Goal: Transaction & Acquisition: Purchase product/service

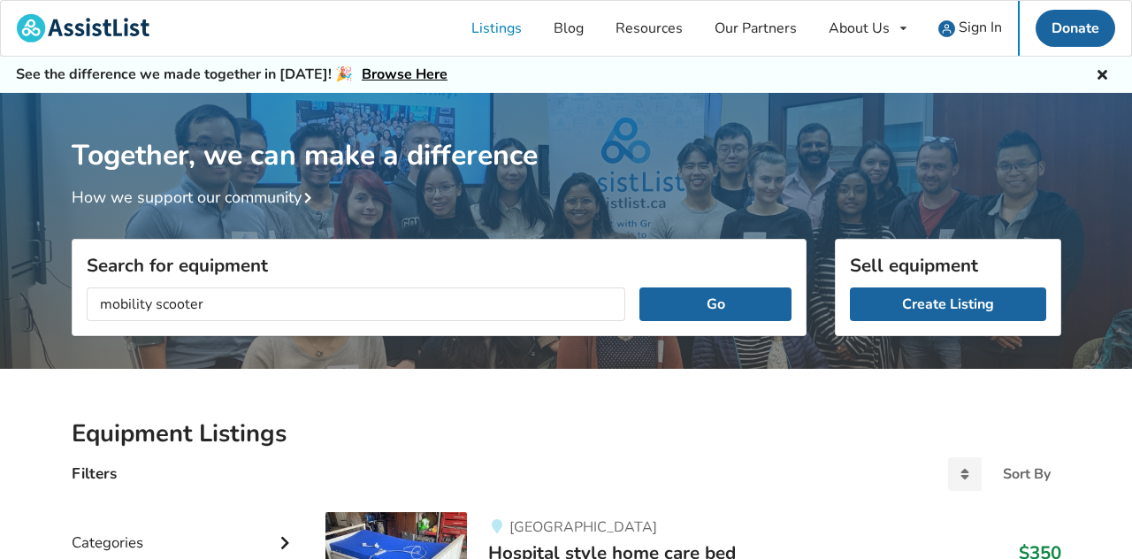
type input "mobility scooter"
click at [640, 288] on button "Go" at bounding box center [715, 305] width 151 height 34
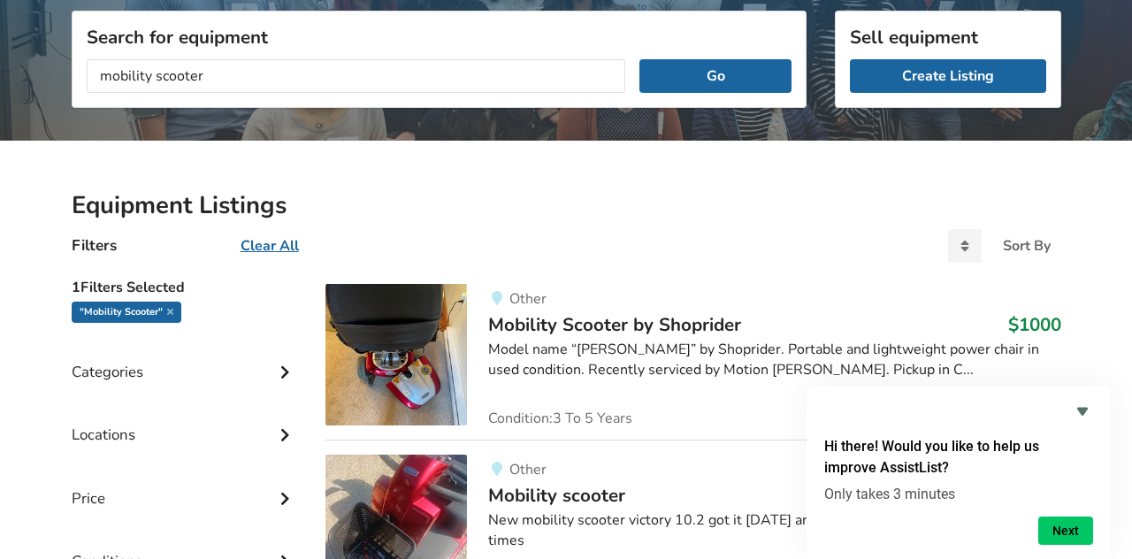
scroll to position [233, 0]
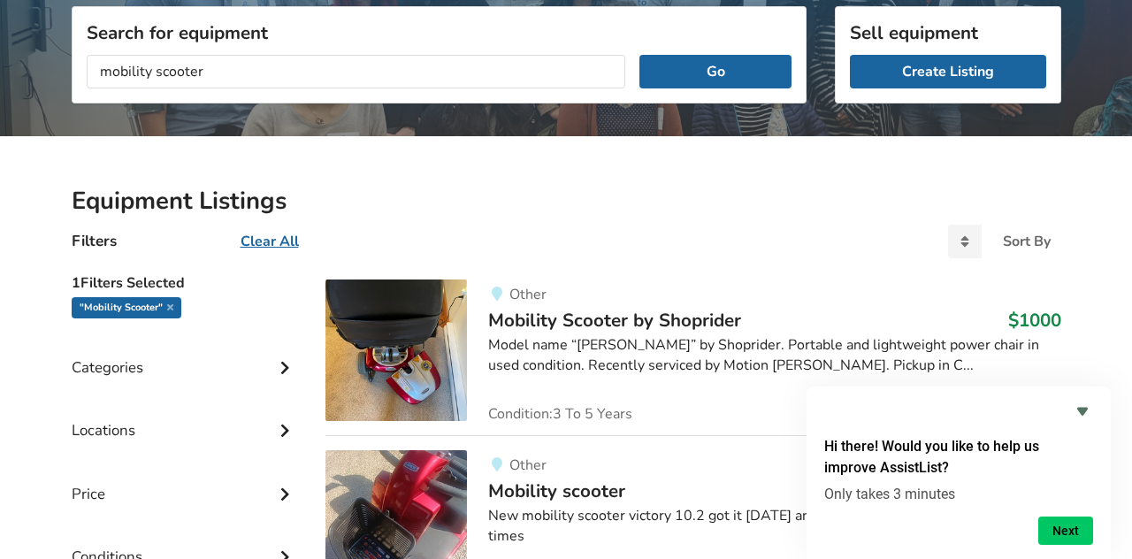
click at [530, 229] on div "Filters Clear All Sort By Most recent Price ascending Price descending" at bounding box center [567, 242] width 1018 height 48
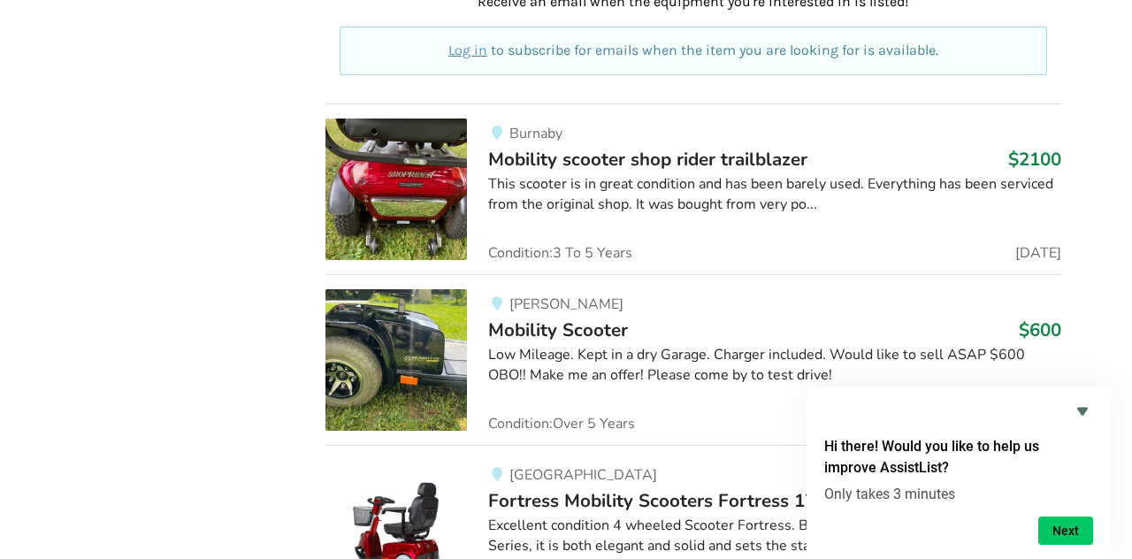
scroll to position [1259, 0]
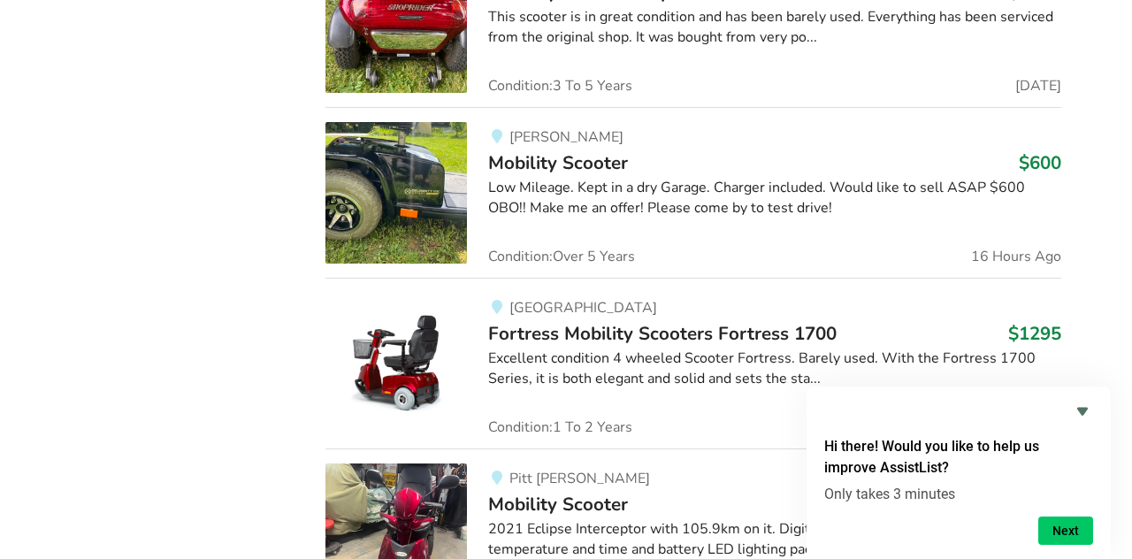
click at [528, 162] on span "Mobility Scooter" at bounding box center [558, 162] width 140 height 25
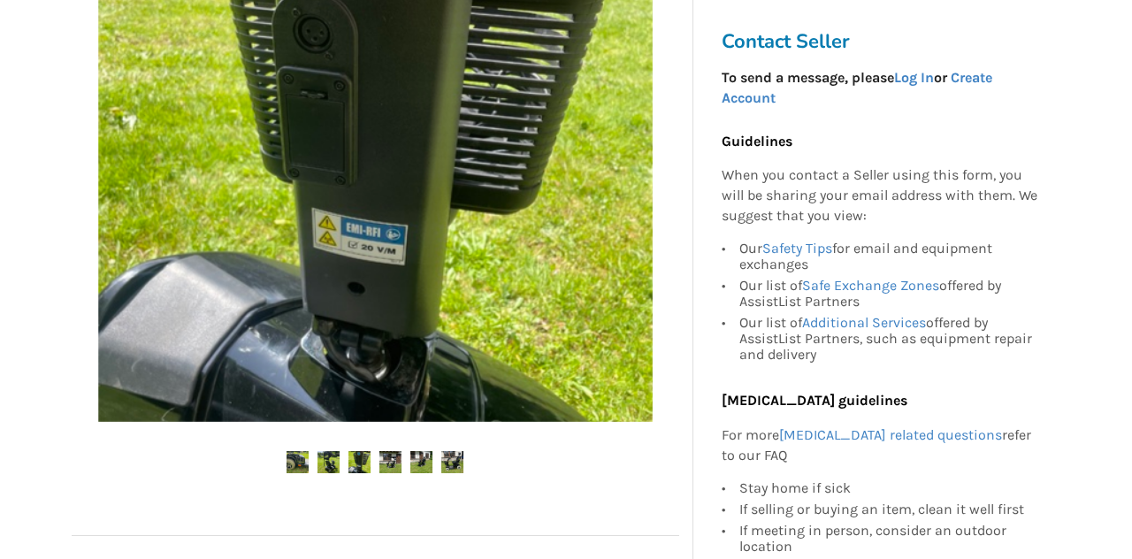
scroll to position [425, 0]
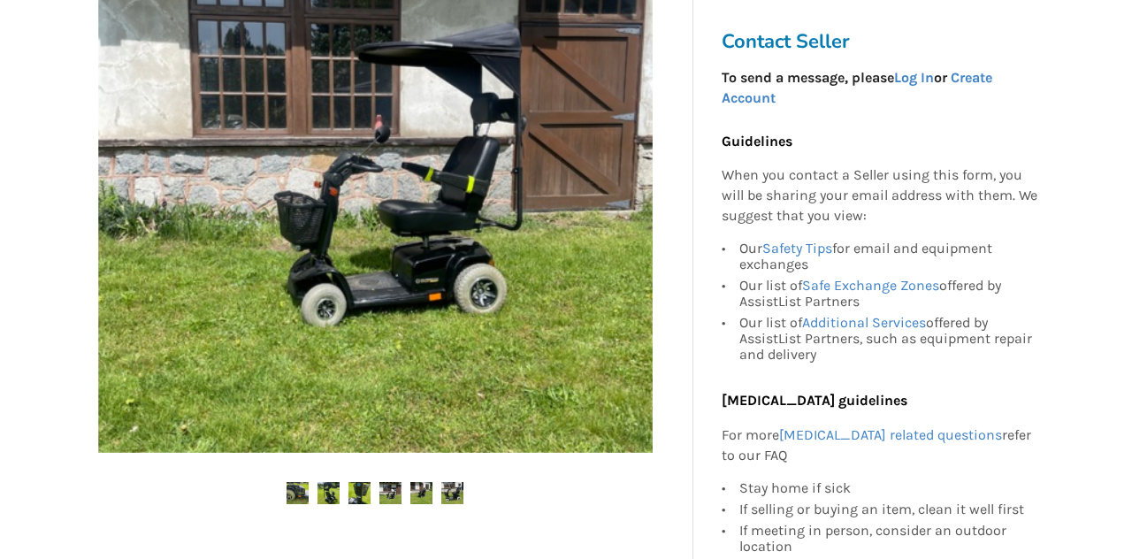
click at [322, 494] on img at bounding box center [329, 493] width 22 height 22
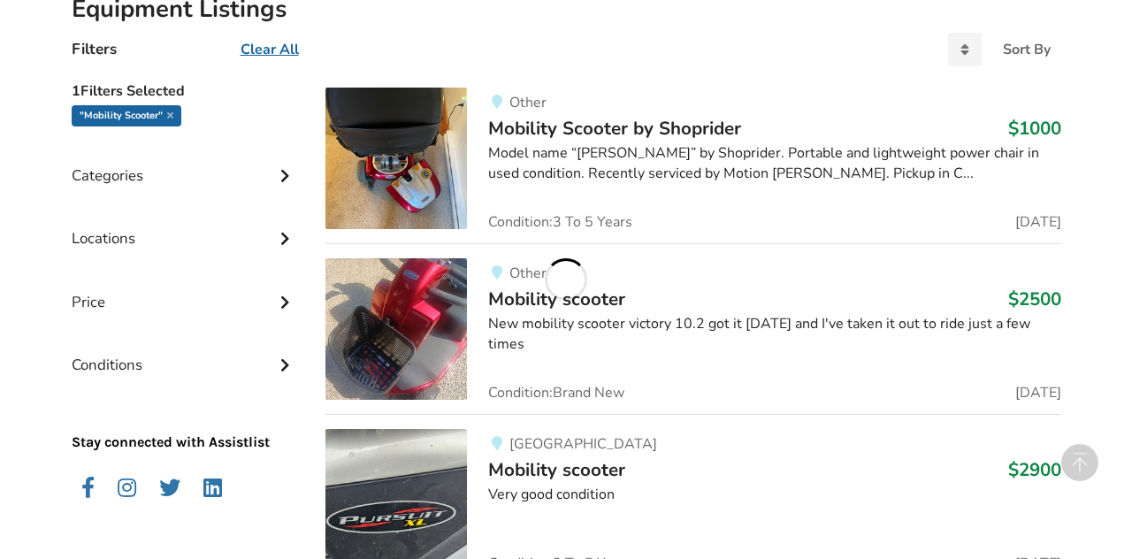
scroll to position [1259, 0]
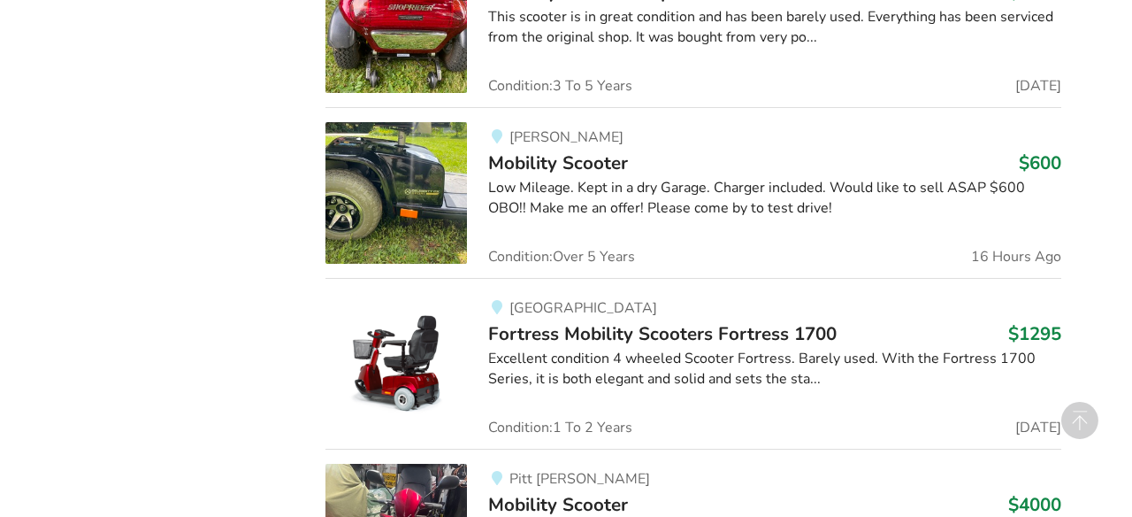
click at [243, 220] on div "1 Filters Selected "mobility scooter" Categories Bathroom Safety Bedroom Equipm…" at bounding box center [185, 196] width 255 height 1914
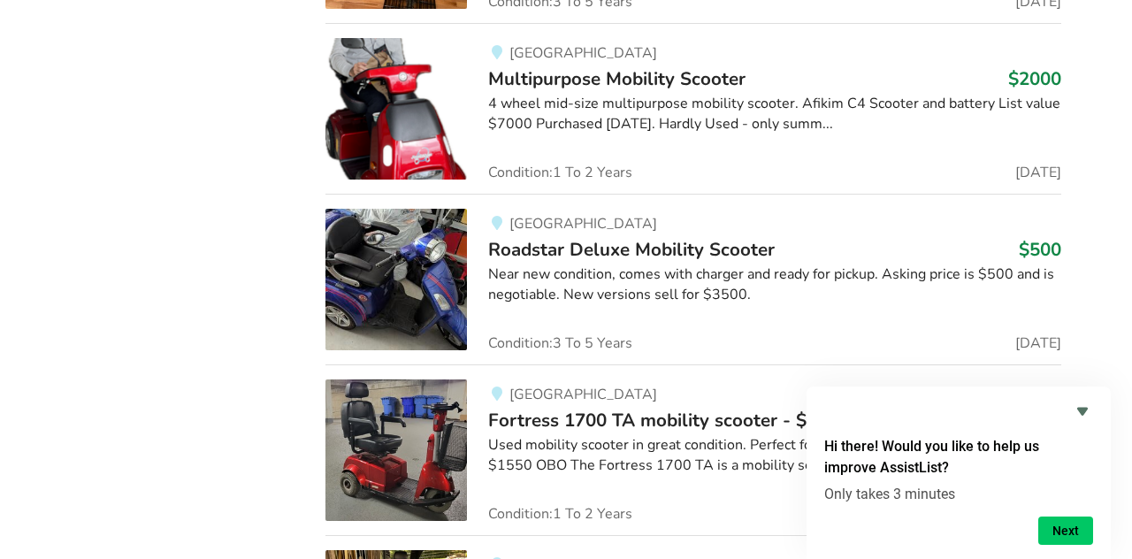
scroll to position [2503, 0]
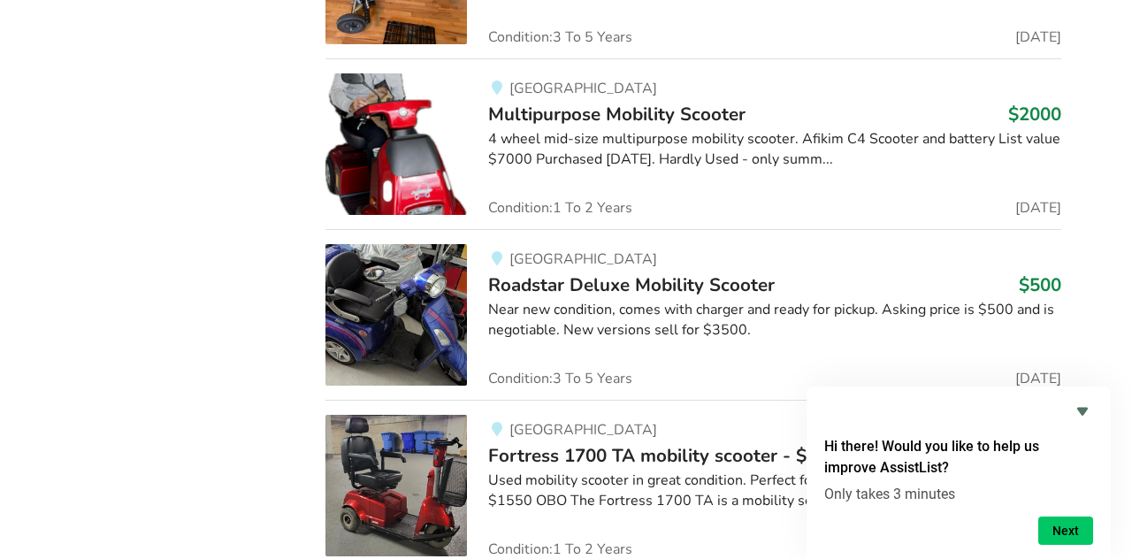
click at [366, 386] on img at bounding box center [397, 315] width 142 height 142
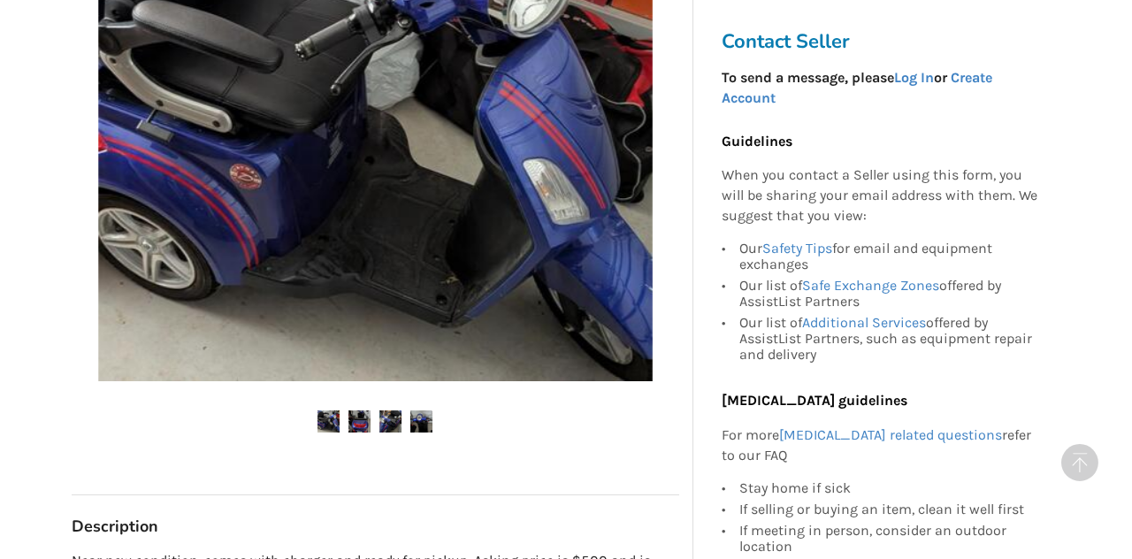
scroll to position [566, 0]
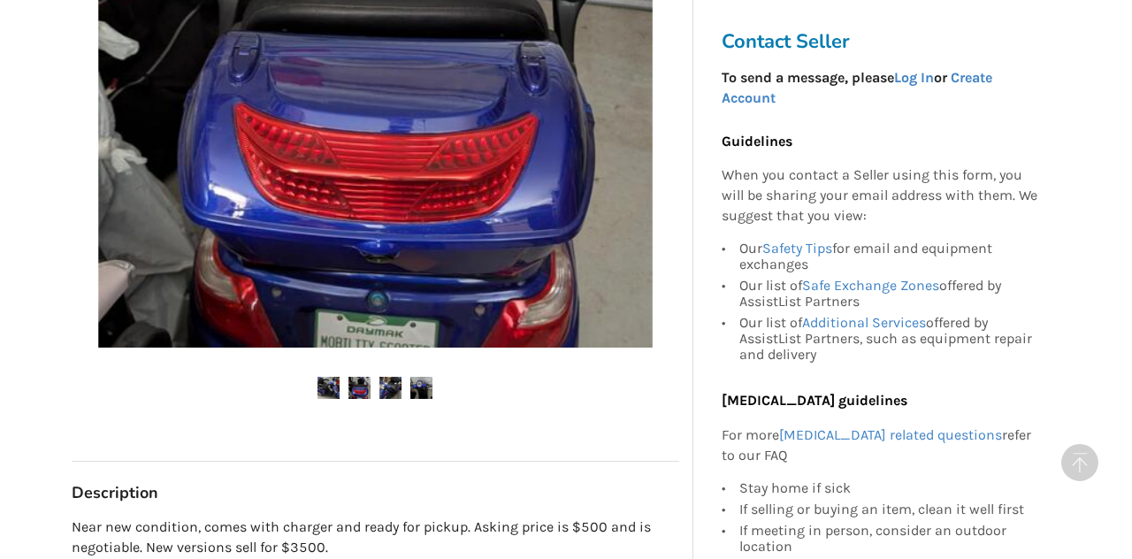
click at [322, 394] on img at bounding box center [329, 388] width 22 height 22
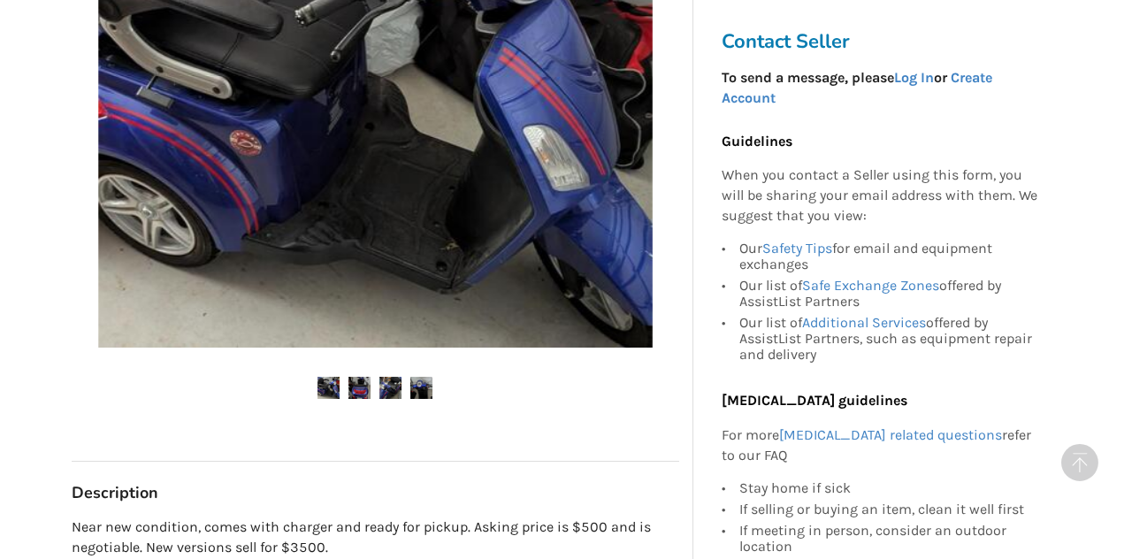
click at [421, 387] on img at bounding box center [422, 388] width 22 height 22
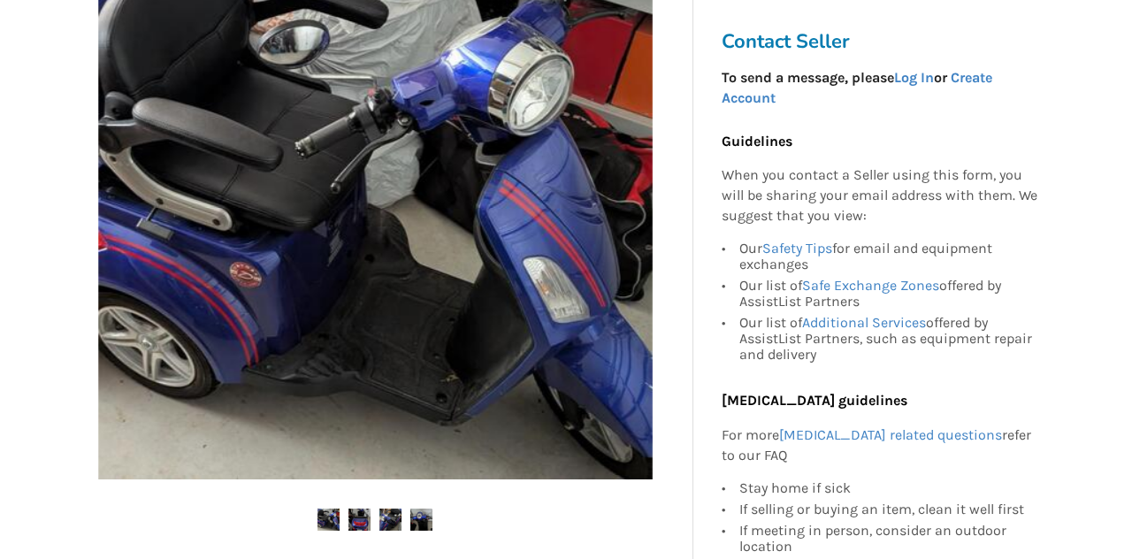
scroll to position [425, 0]
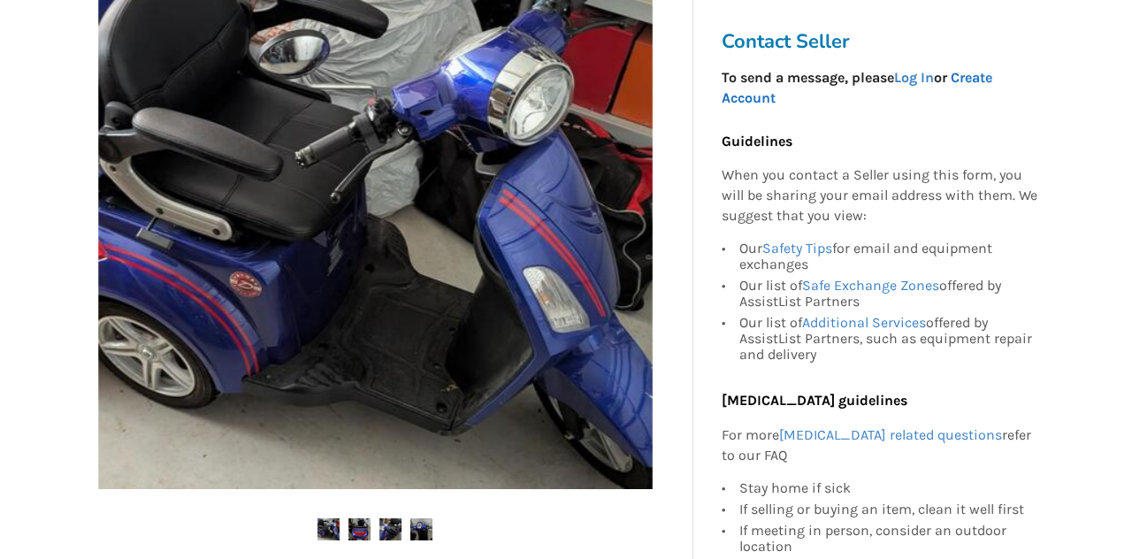
click at [975, 77] on link "Create Account" at bounding box center [857, 87] width 271 height 37
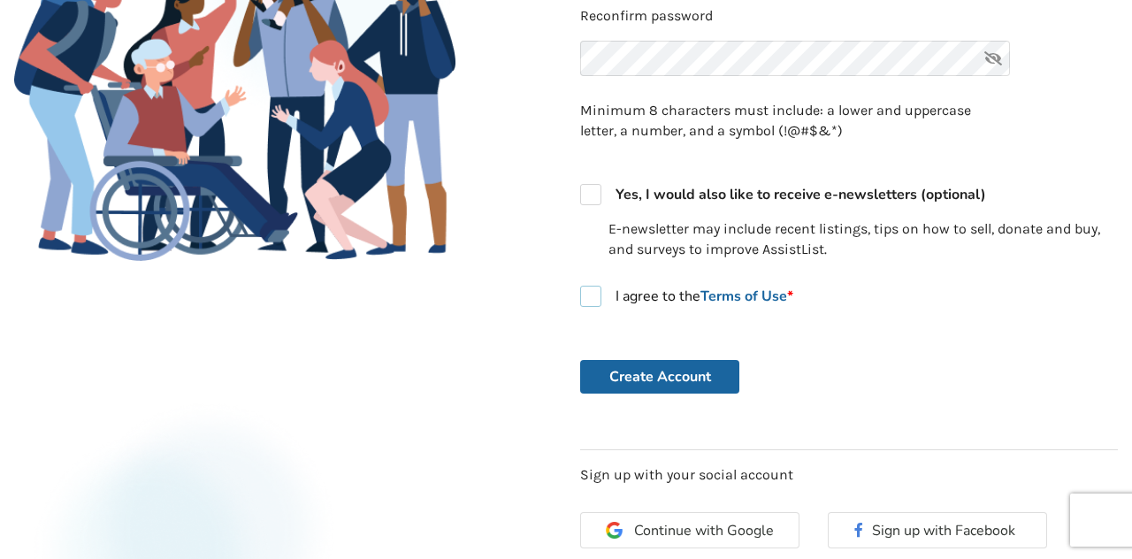
click at [592, 292] on label "I agree to the Terms of Use *" at bounding box center [686, 296] width 213 height 21
checkbox input "true"
click at [657, 381] on button "Create Account" at bounding box center [659, 377] width 159 height 34
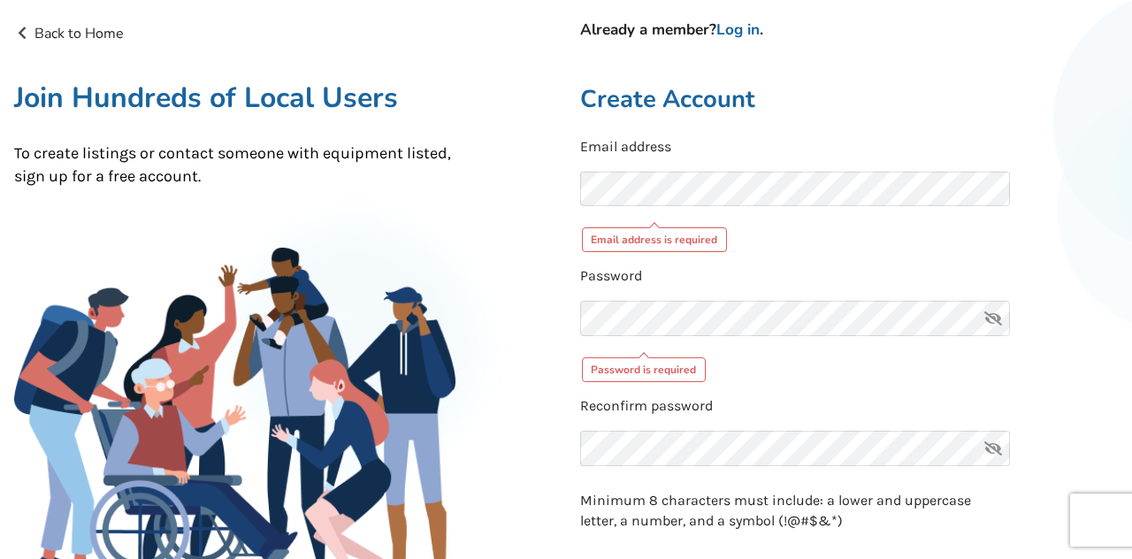
scroll to position [106, 0]
click at [219, 0] on html "Listings Blog Resources Our Partners About Us About AssistList Our Story Our Te…" at bounding box center [566, 173] width 1132 height 559
